Goal: Task Accomplishment & Management: Manage account settings

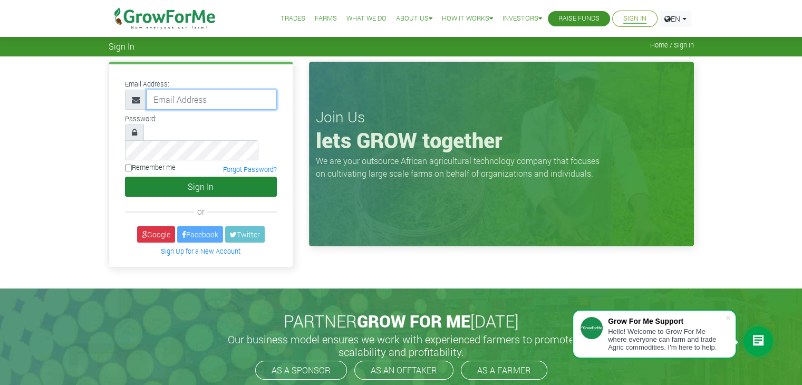
type input "linda@growforme.com"
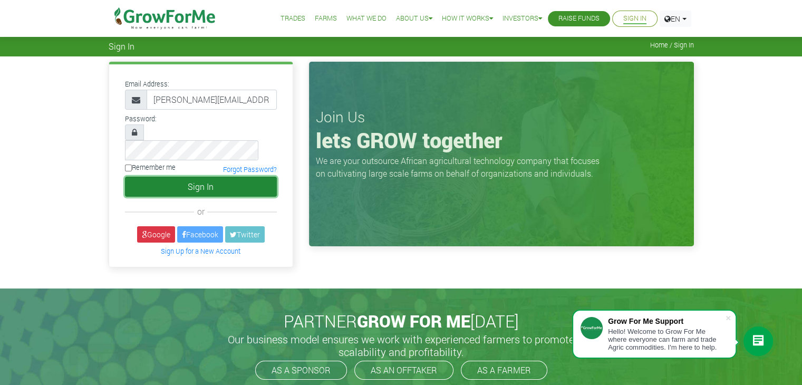
click at [240, 177] on button "Sign In" at bounding box center [201, 187] width 152 height 20
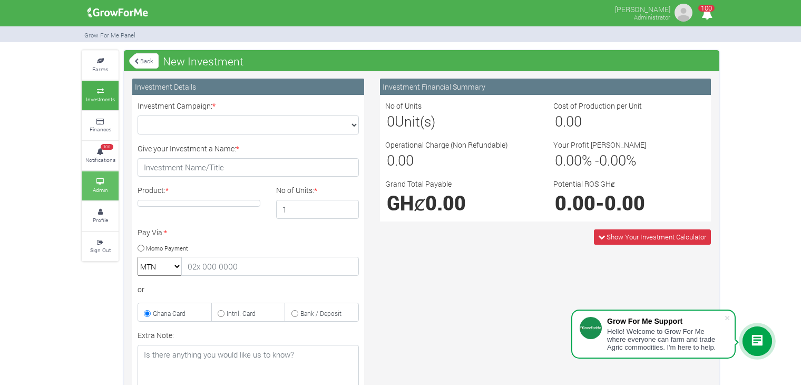
click at [112, 187] on link "Admin" at bounding box center [100, 185] width 37 height 29
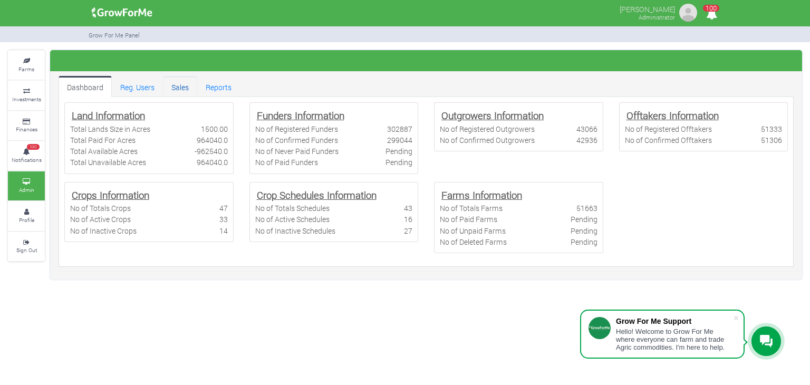
click at [183, 85] on link "Sales" at bounding box center [180, 86] width 34 height 21
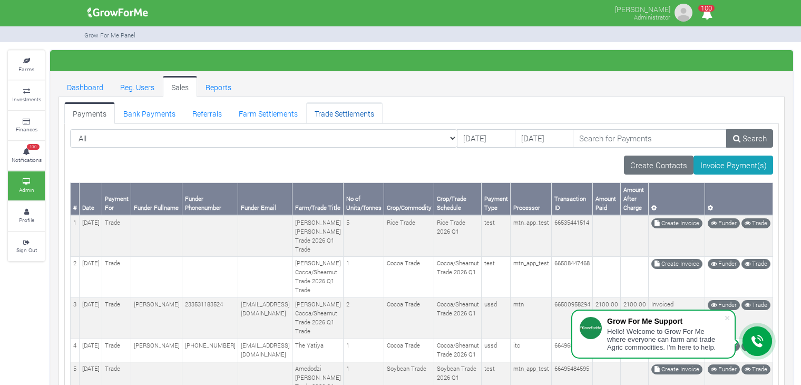
click at [331, 112] on link "Trade Settlements" at bounding box center [344, 112] width 76 height 21
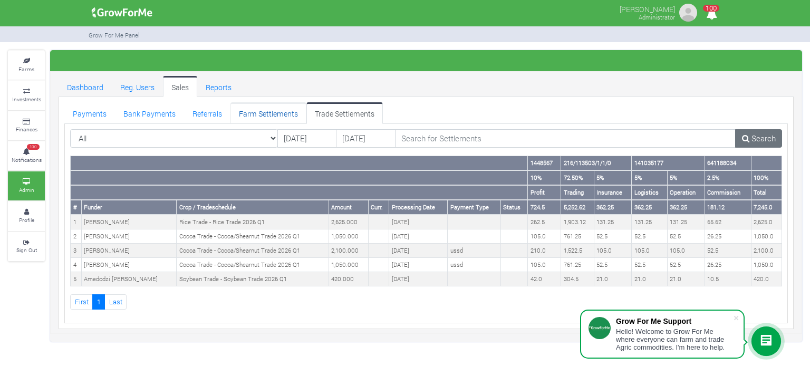
click at [287, 110] on link "Farm Settlements" at bounding box center [268, 112] width 76 height 21
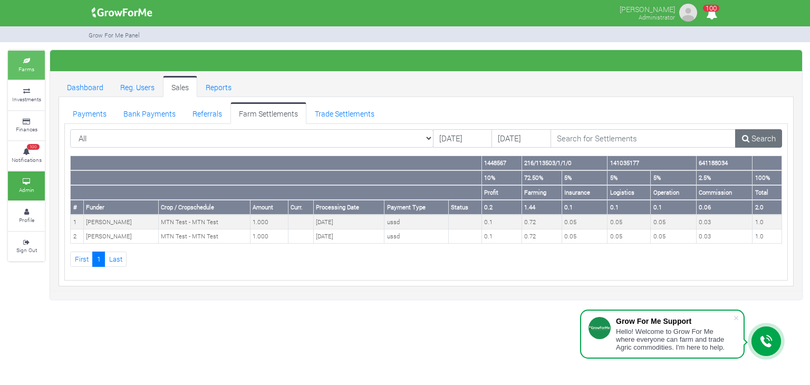
click at [27, 59] on icon at bounding box center [27, 61] width 32 height 5
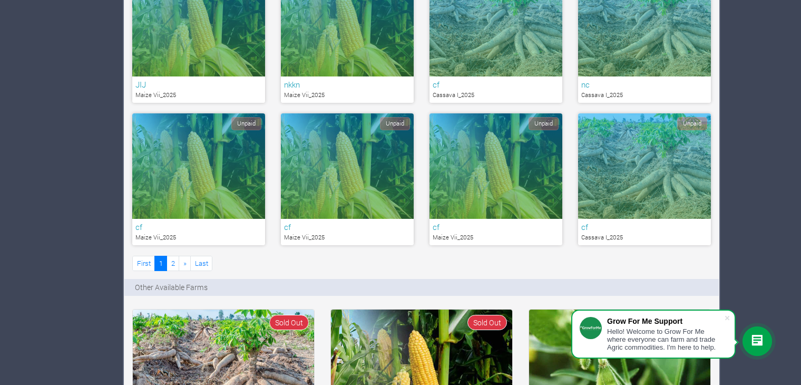
scroll to position [654, 0]
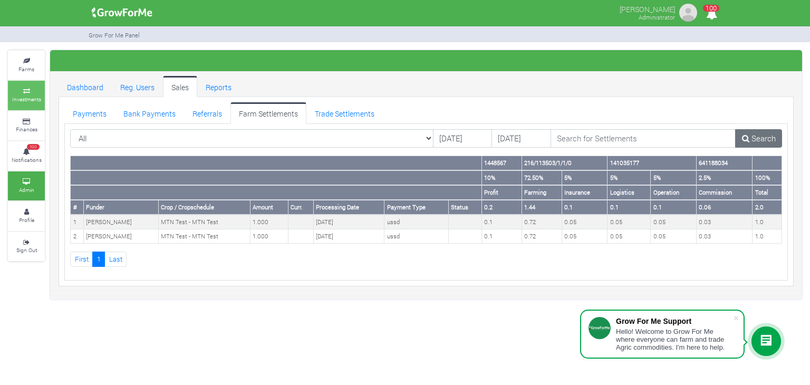
click at [27, 96] on small "Investments" at bounding box center [26, 98] width 29 height 7
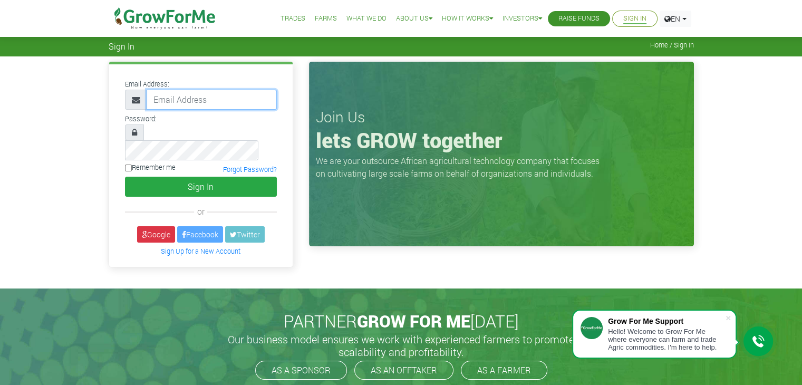
type input "linda@growforme.com"
click at [249, 104] on input "linda@growforme.com" at bounding box center [212, 100] width 130 height 20
click at [39, 201] on div "Email Address: linda@growforme.com Password: Remember me or" at bounding box center [401, 172] width 802 height 232
